Goal: Task Accomplishment & Management: Use online tool/utility

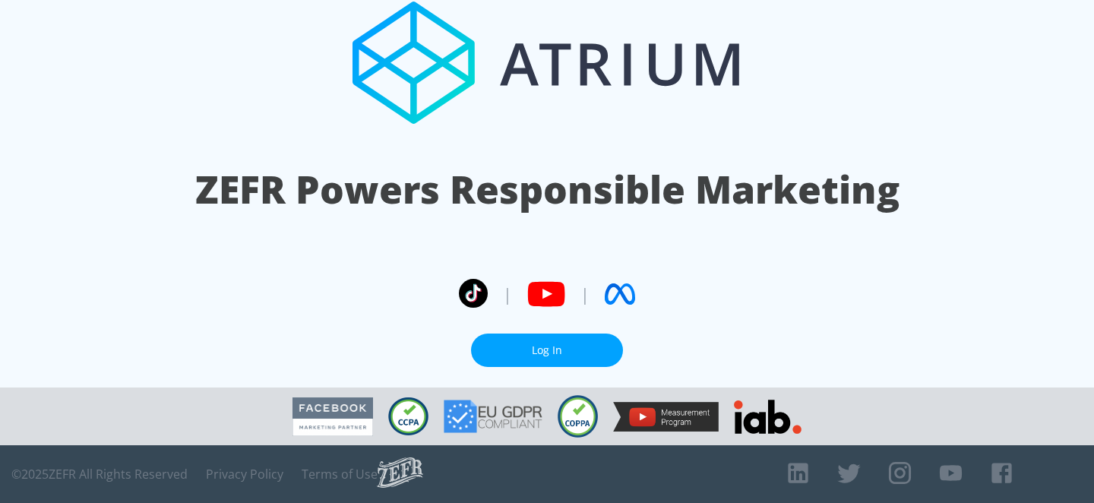
click at [587, 350] on link "Log In" at bounding box center [547, 351] width 152 height 34
click at [546, 347] on link "Log In" at bounding box center [547, 351] width 152 height 34
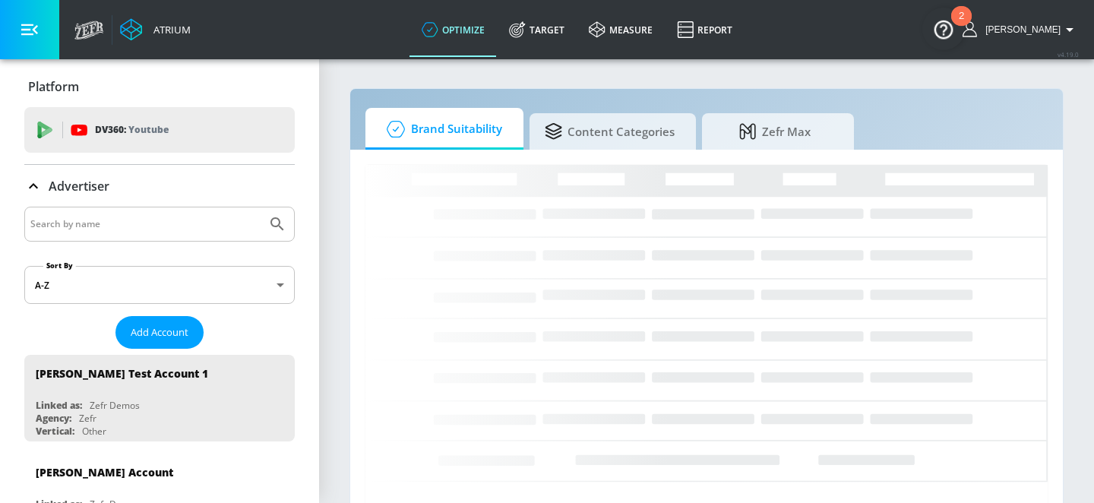
click at [196, 223] on input "Search by name" at bounding box center [145, 224] width 230 height 20
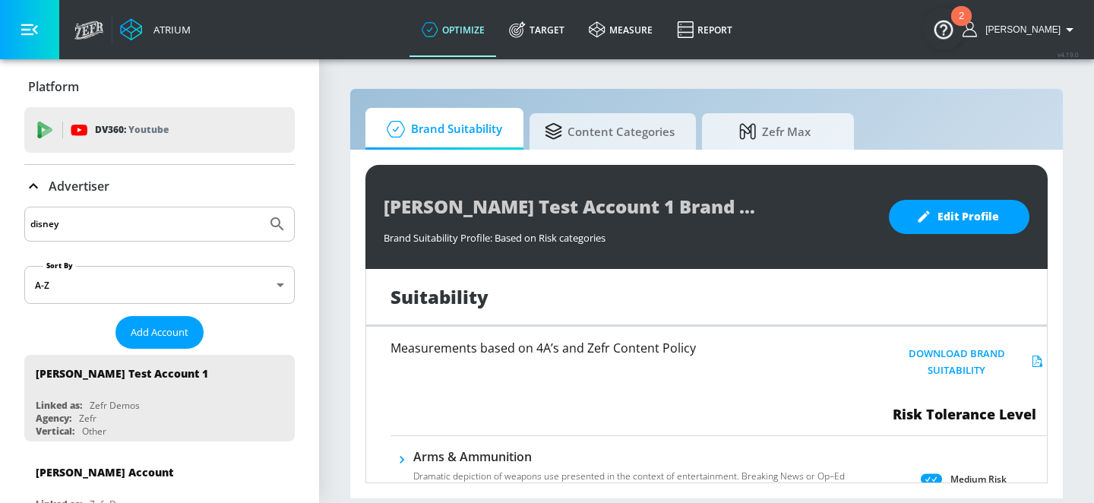
type input "disney"
click at [261, 207] on button "Submit Search" at bounding box center [277, 223] width 33 height 33
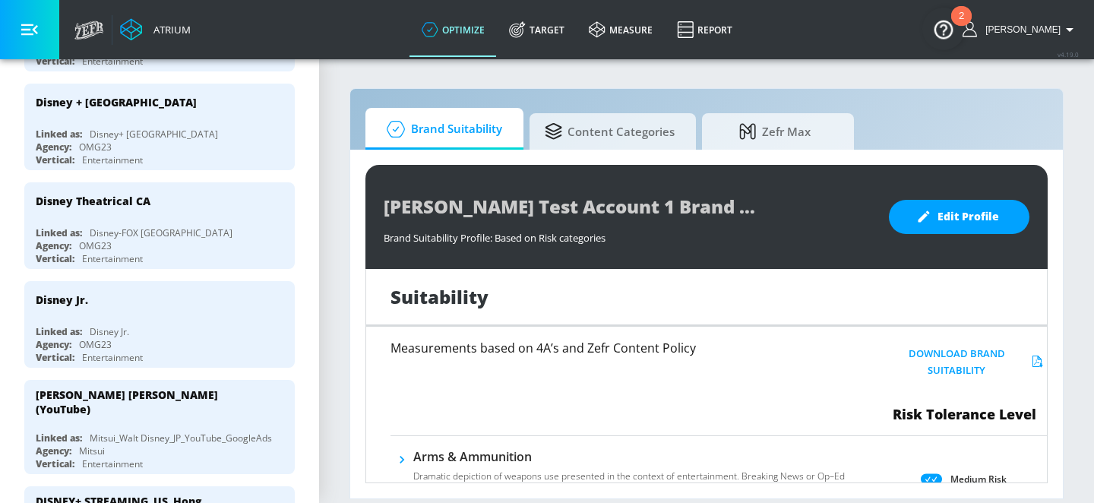
scroll to position [660, 0]
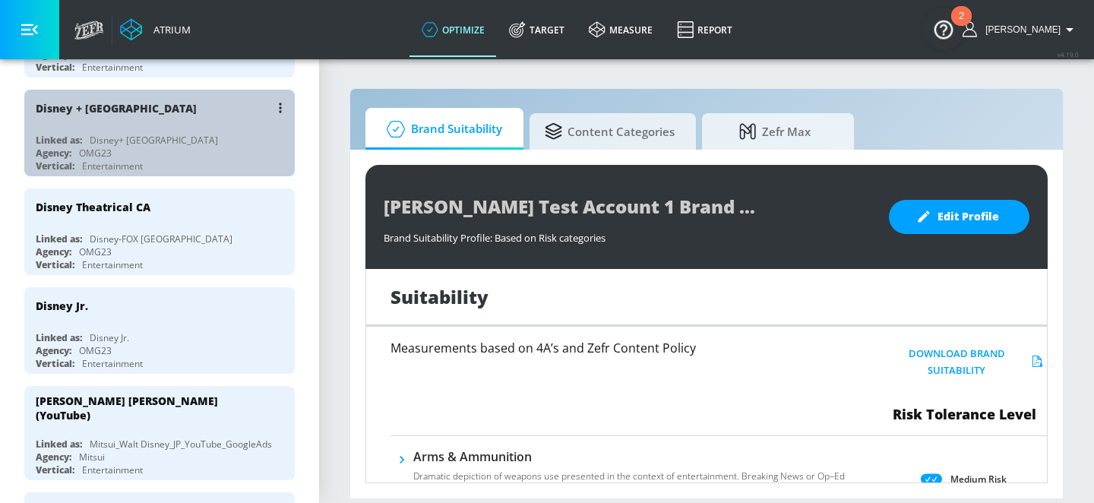
click at [173, 124] on div "Disney + [GEOGRAPHIC_DATA] Linked as: Disney+ Canada Agency: OMG23 Vertical: En…" at bounding box center [159, 133] width 270 height 87
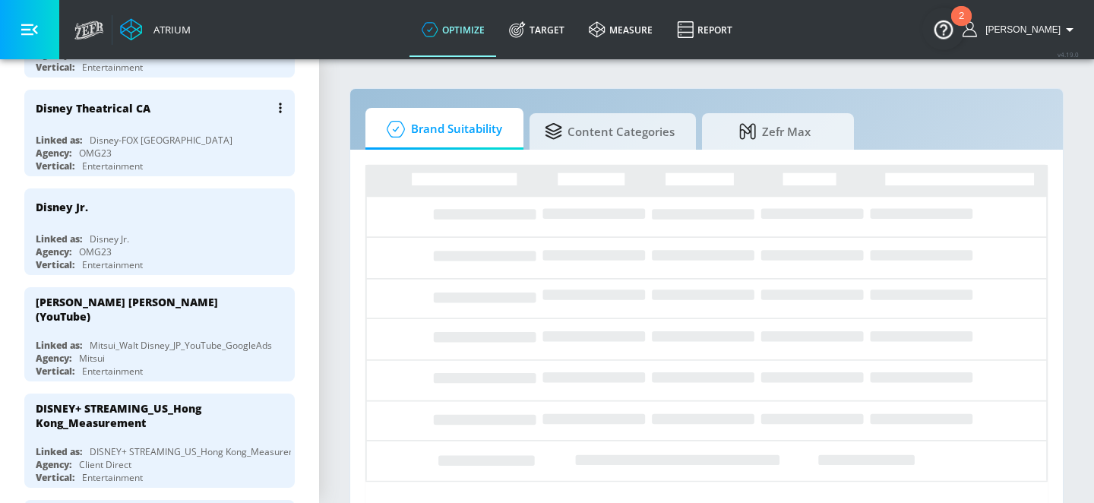
click at [172, 127] on div "Disney Theatrical CA Linked as: Disney-FOX Canada Agency: OMG23 Vertical: Enter…" at bounding box center [159, 133] width 270 height 87
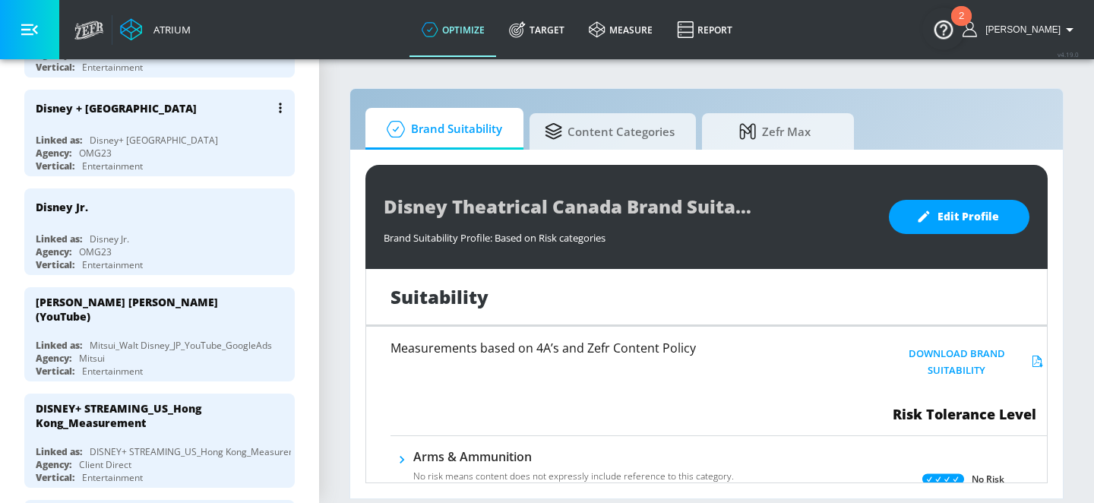
click at [243, 134] on div "Linked as: Disney+ [GEOGRAPHIC_DATA]" at bounding box center [163, 140] width 255 height 13
click at [555, 24] on link "Target" at bounding box center [537, 29] width 80 height 55
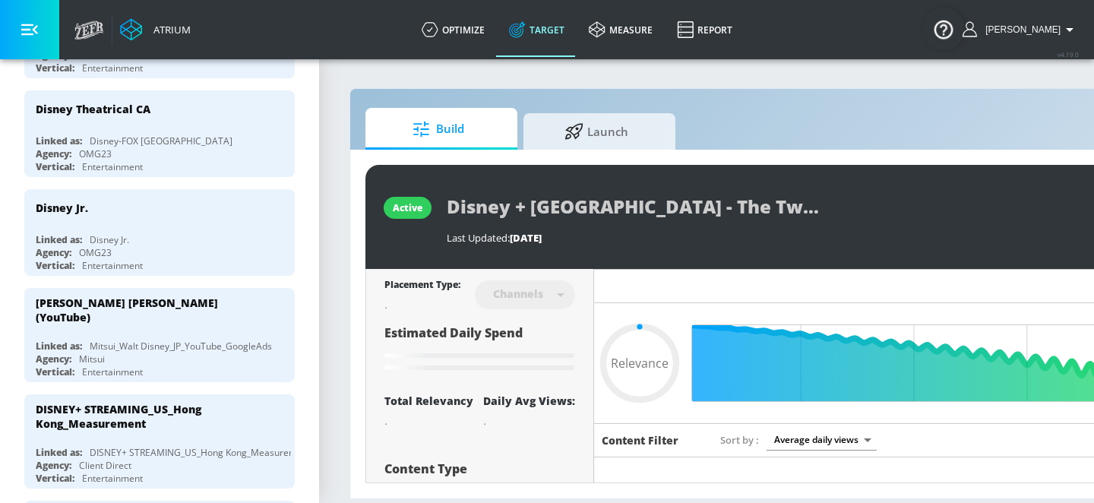
type input "0.05"
click at [601, 161] on div "active Disney + [GEOGRAPHIC_DATA] - The Twisted Tale of [PERSON_NAME] - CT Last…" at bounding box center [799, 324] width 898 height 349
click at [608, 141] on span "Launch" at bounding box center [596, 129] width 115 height 36
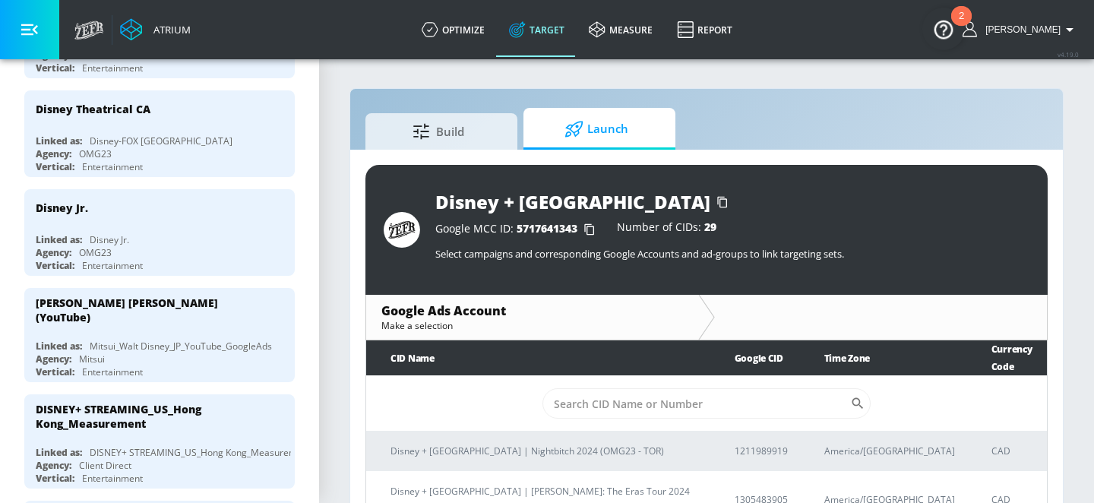
click at [634, 406] on td "​" at bounding box center [706, 403] width 681 height 55
click at [641, 394] on input "Sort By" at bounding box center [696, 403] width 308 height 30
paste input "2133191819"
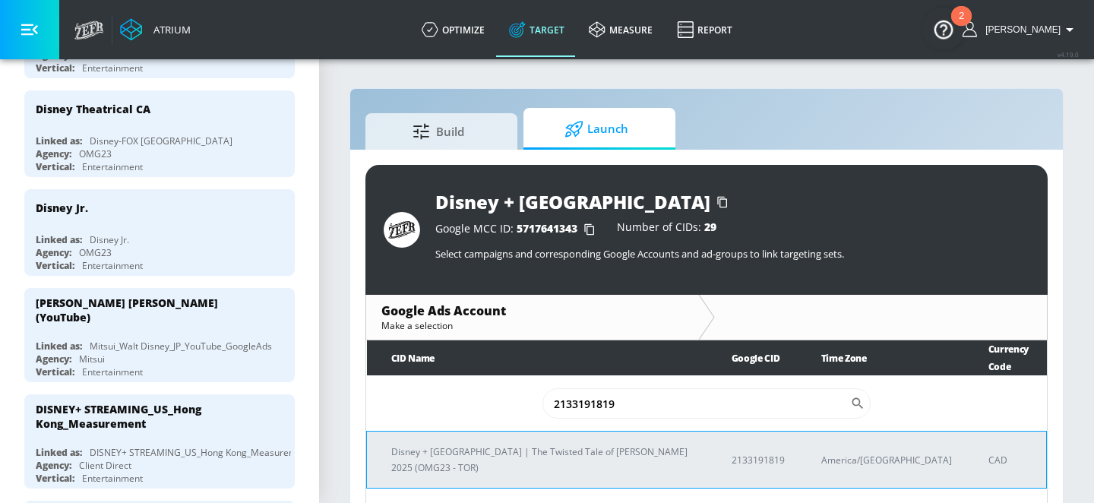
type input "2133191819"
click at [572, 444] on p "Disney + [GEOGRAPHIC_DATA] | The Twisted Tale of [PERSON_NAME] 2025 (OMG23 - TO…" at bounding box center [543, 460] width 304 height 32
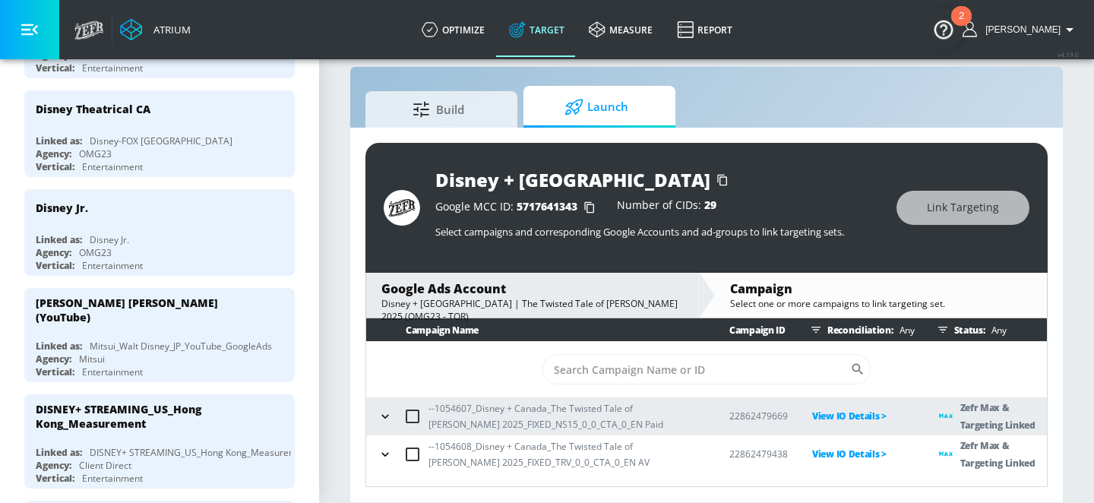
click at [387, 412] on icon "button" at bounding box center [385, 416] width 15 height 15
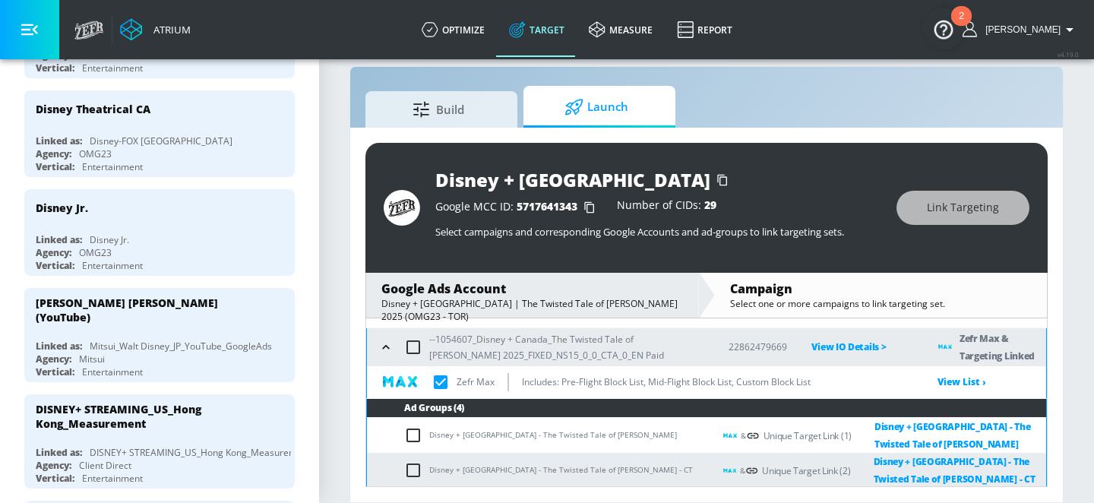
scroll to position [62, 0]
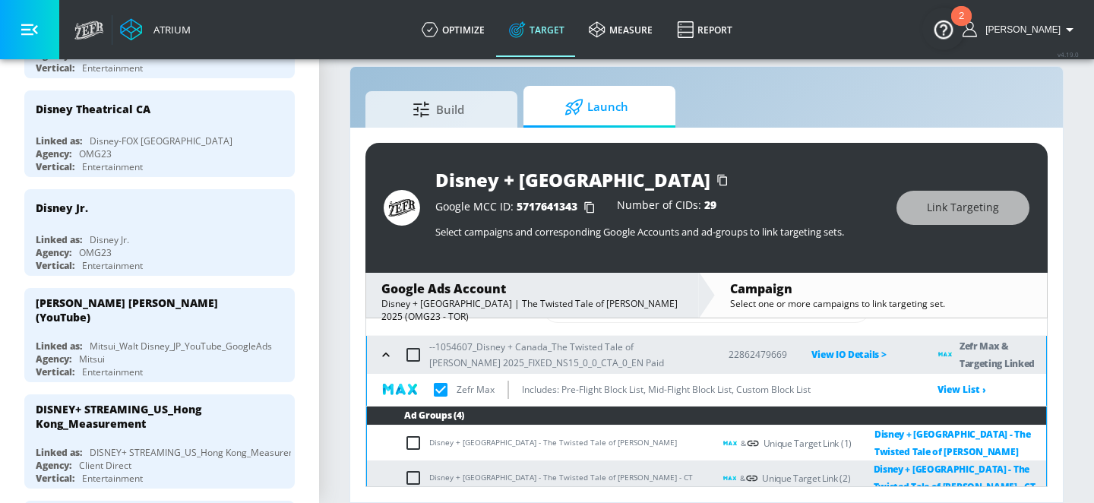
click at [842, 356] on p "View IO Details >" at bounding box center [862, 354] width 103 height 17
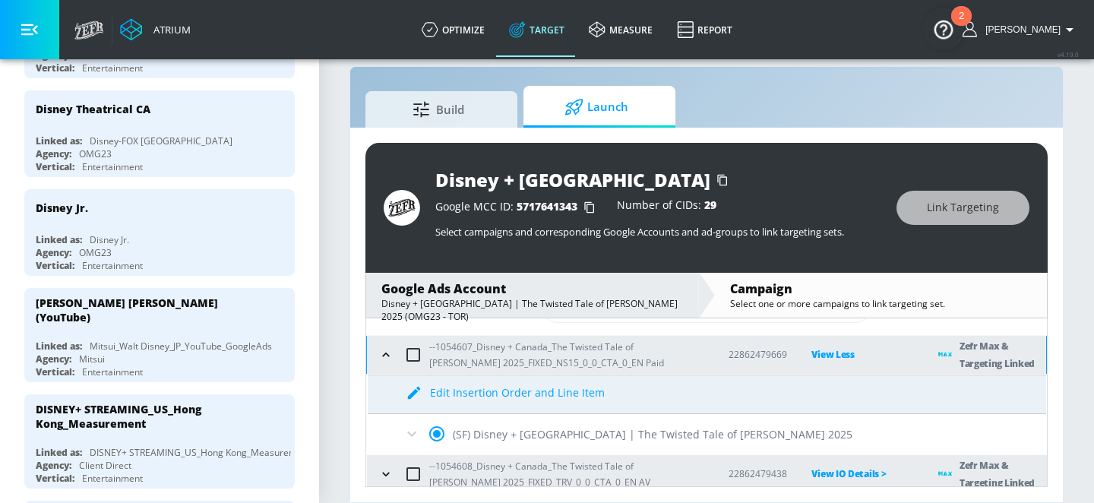
scroll to position [68, 0]
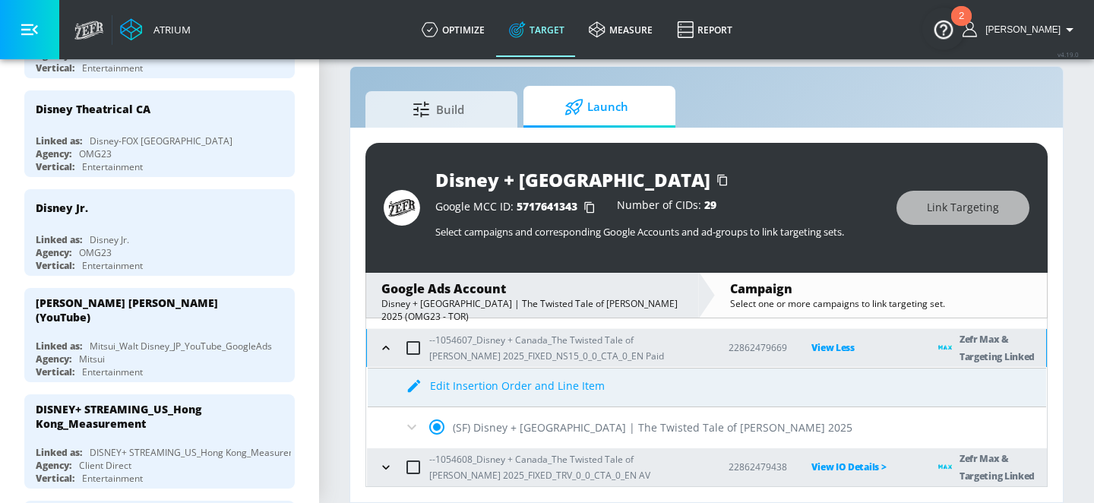
click at [403, 432] on icon at bounding box center [412, 427] width 18 height 18
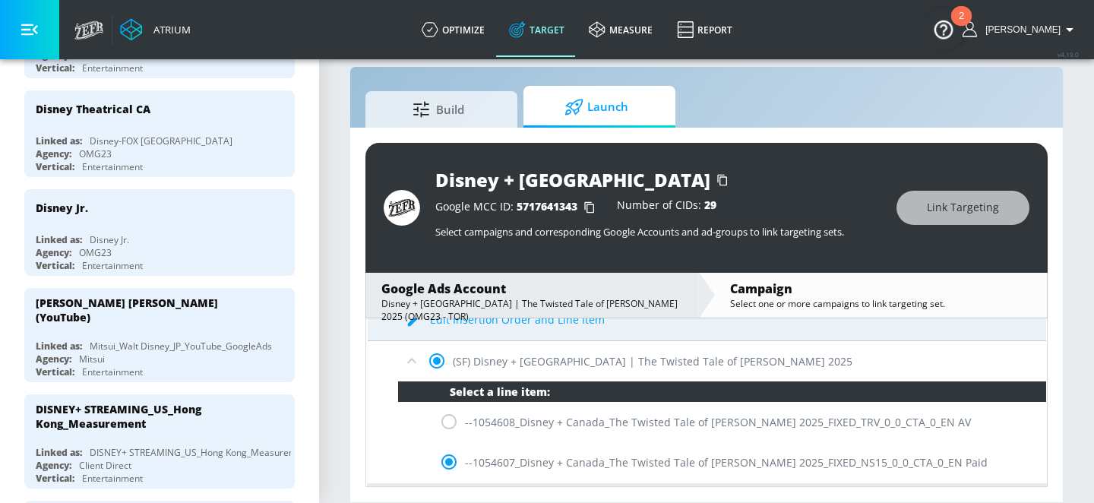
scroll to position [169, 0]
